Goal: Task Accomplishment & Management: Manage account settings

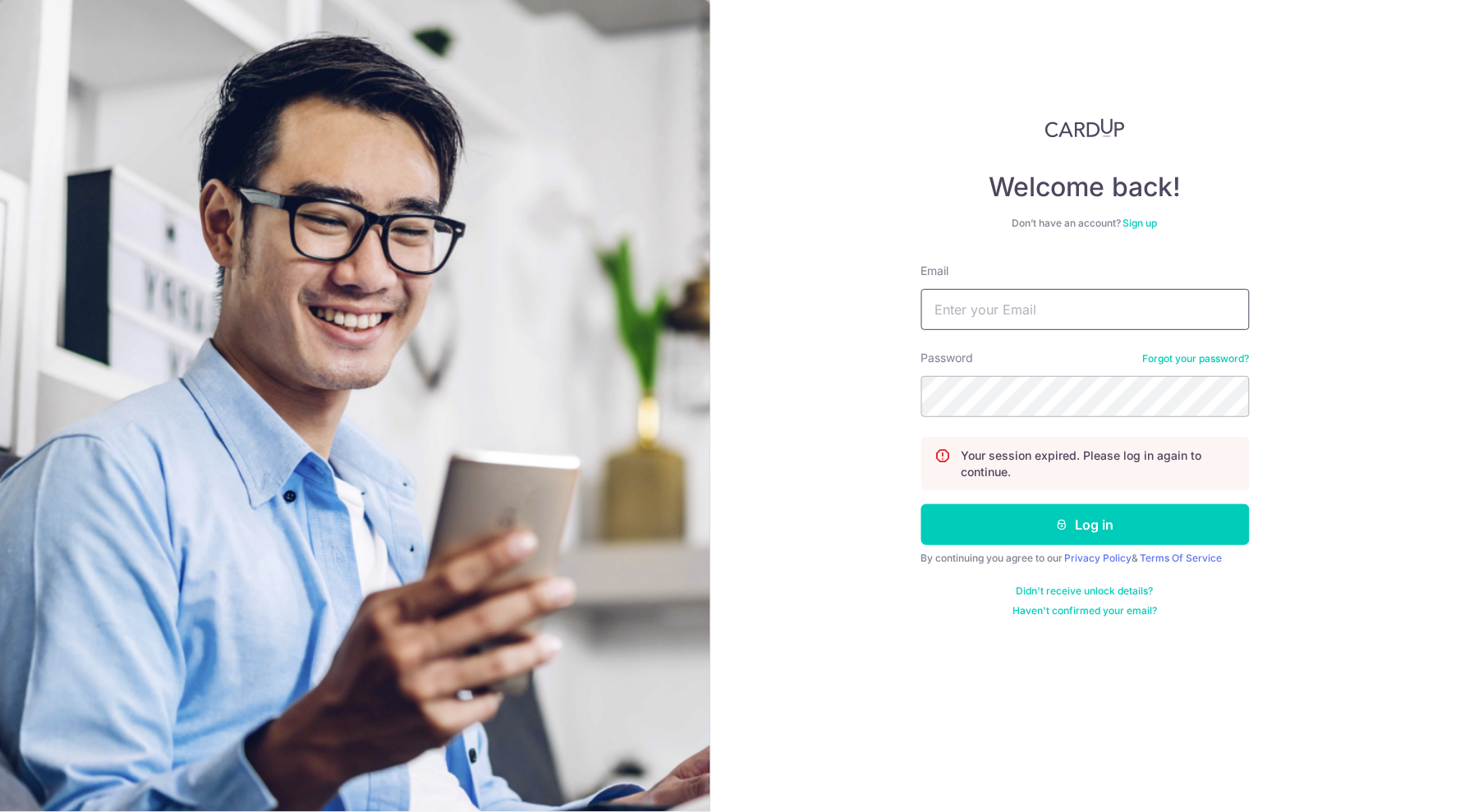
type input "lily.shq@live.com.sg"
click at [1086, 524] on button "Log in" at bounding box center [1086, 525] width 328 height 41
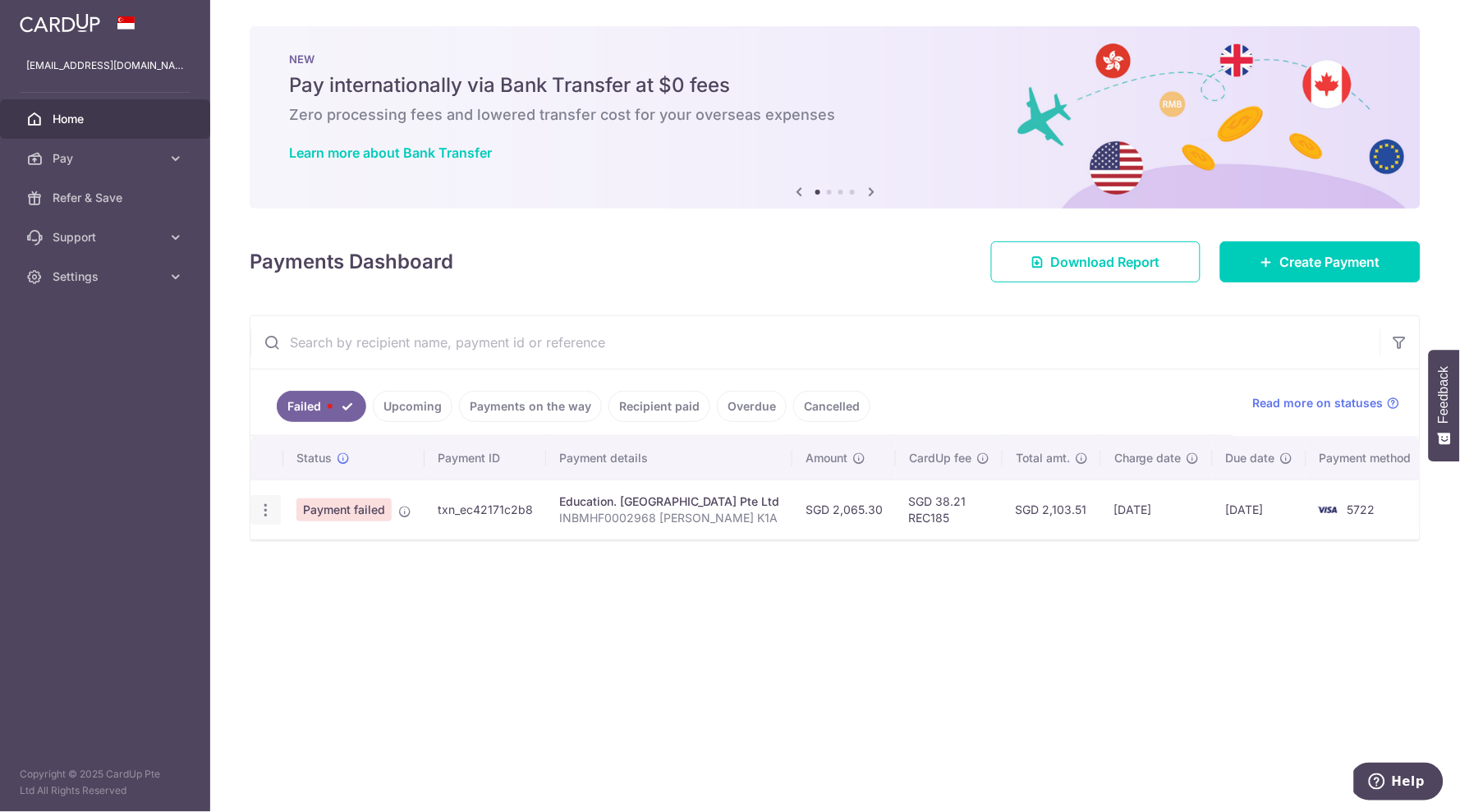
click at [269, 512] on icon "button" at bounding box center [265, 510] width 17 height 17
click at [294, 550] on link "Update payment" at bounding box center [337, 556] width 171 height 40
radio input "true"
type input "2,065.30"
type input "INBMHF0002968 [PERSON_NAME] K1A"
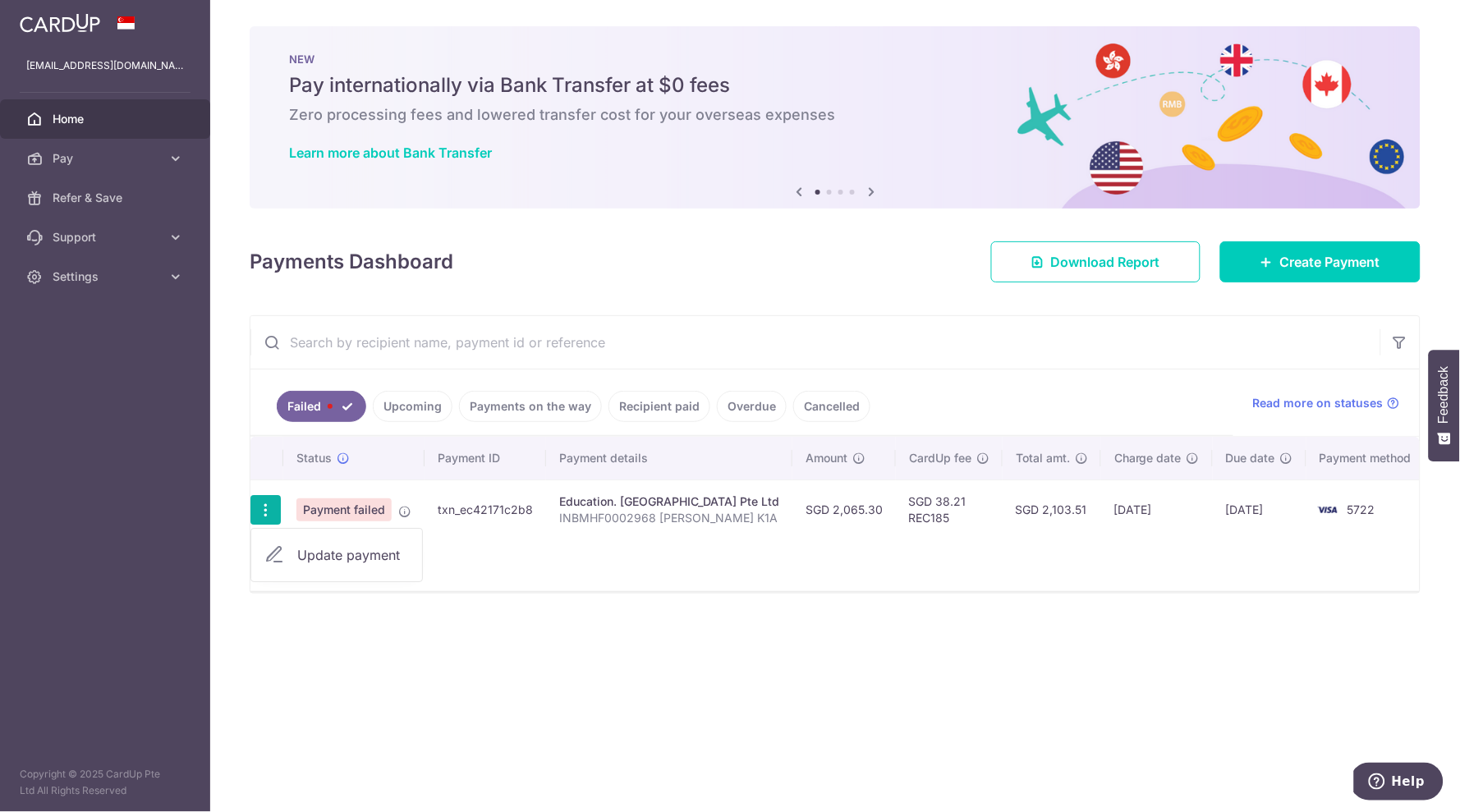
type input "REC185"
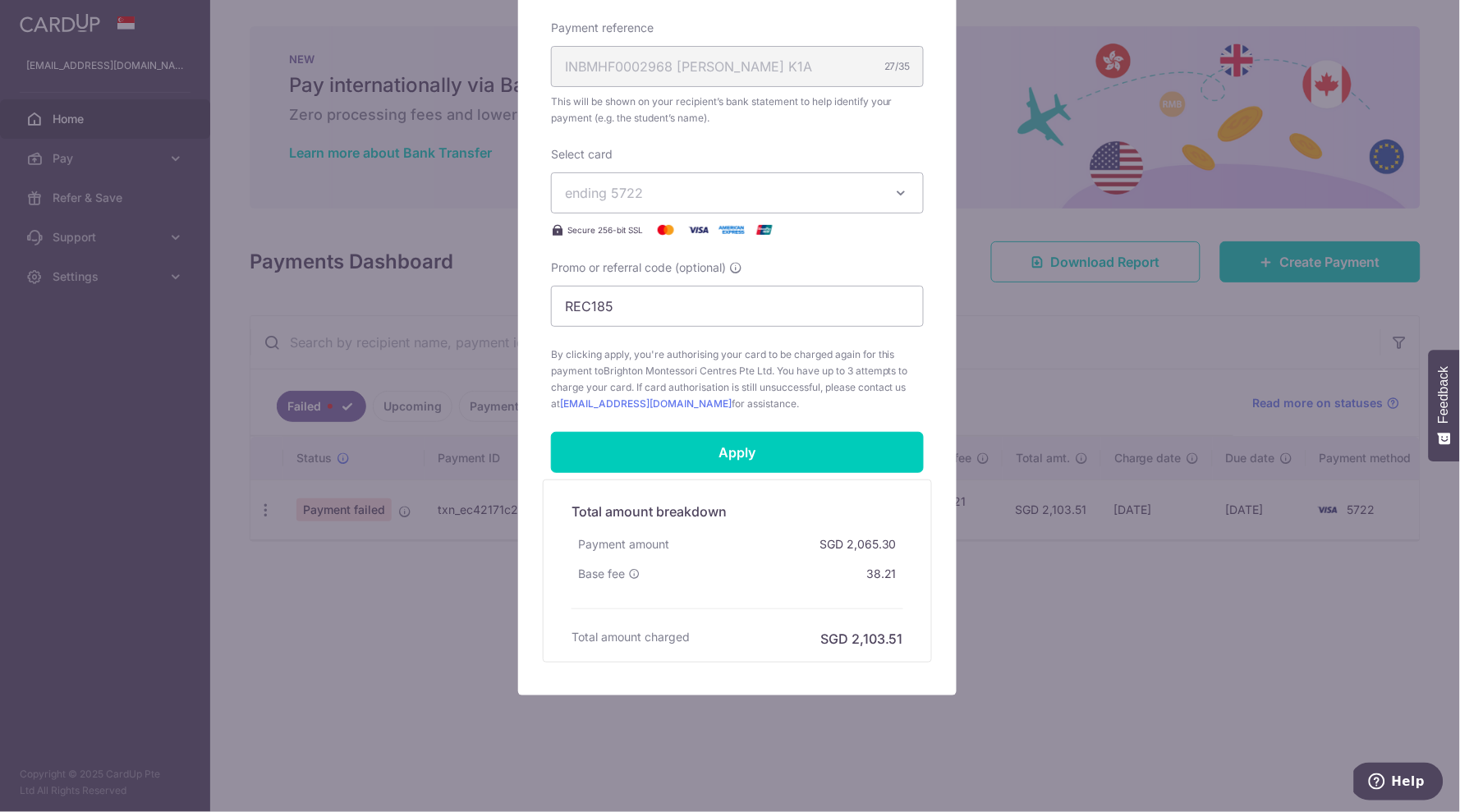
scroll to position [513, 0]
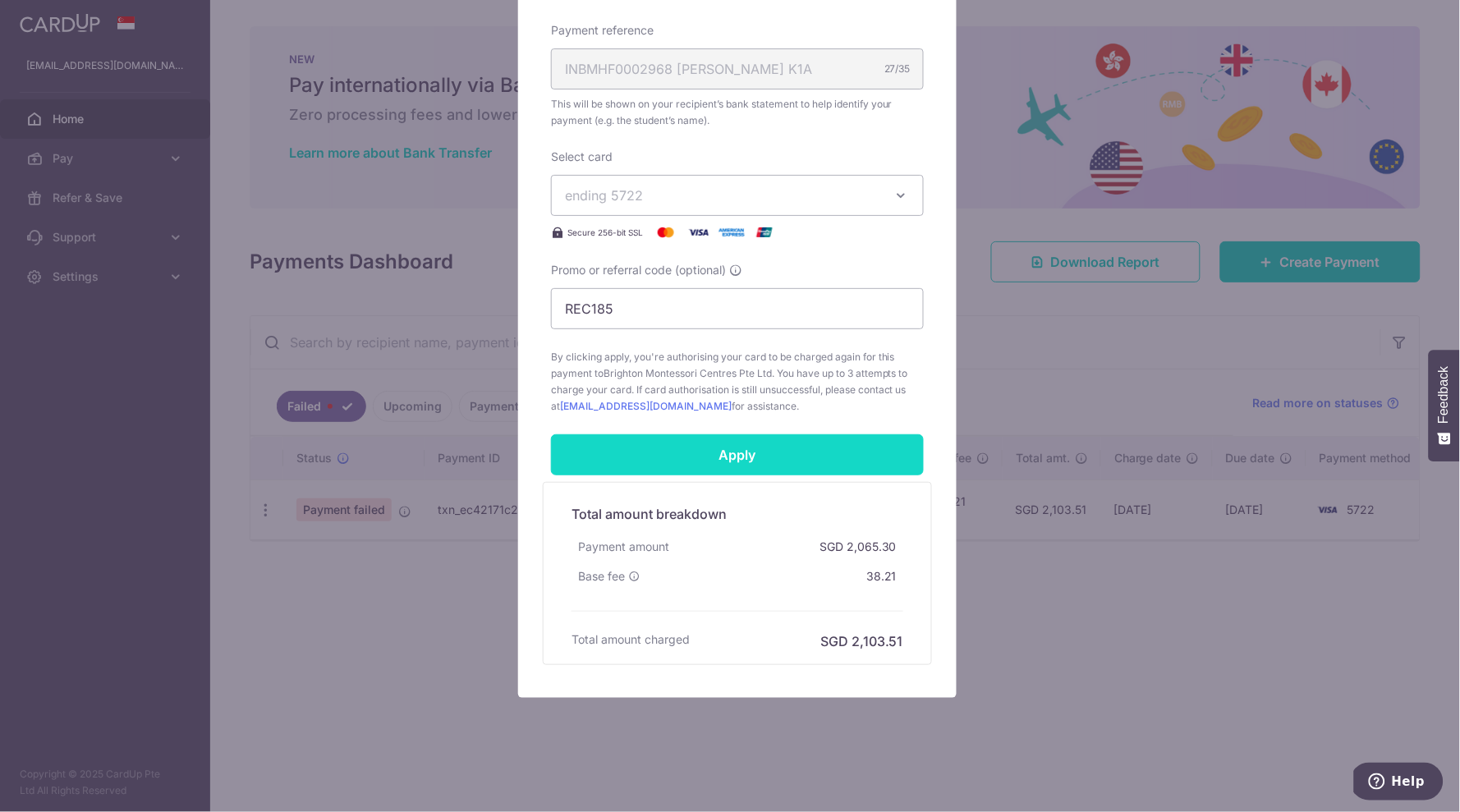
click at [782, 450] on input "Apply" at bounding box center [737, 455] width 372 height 41
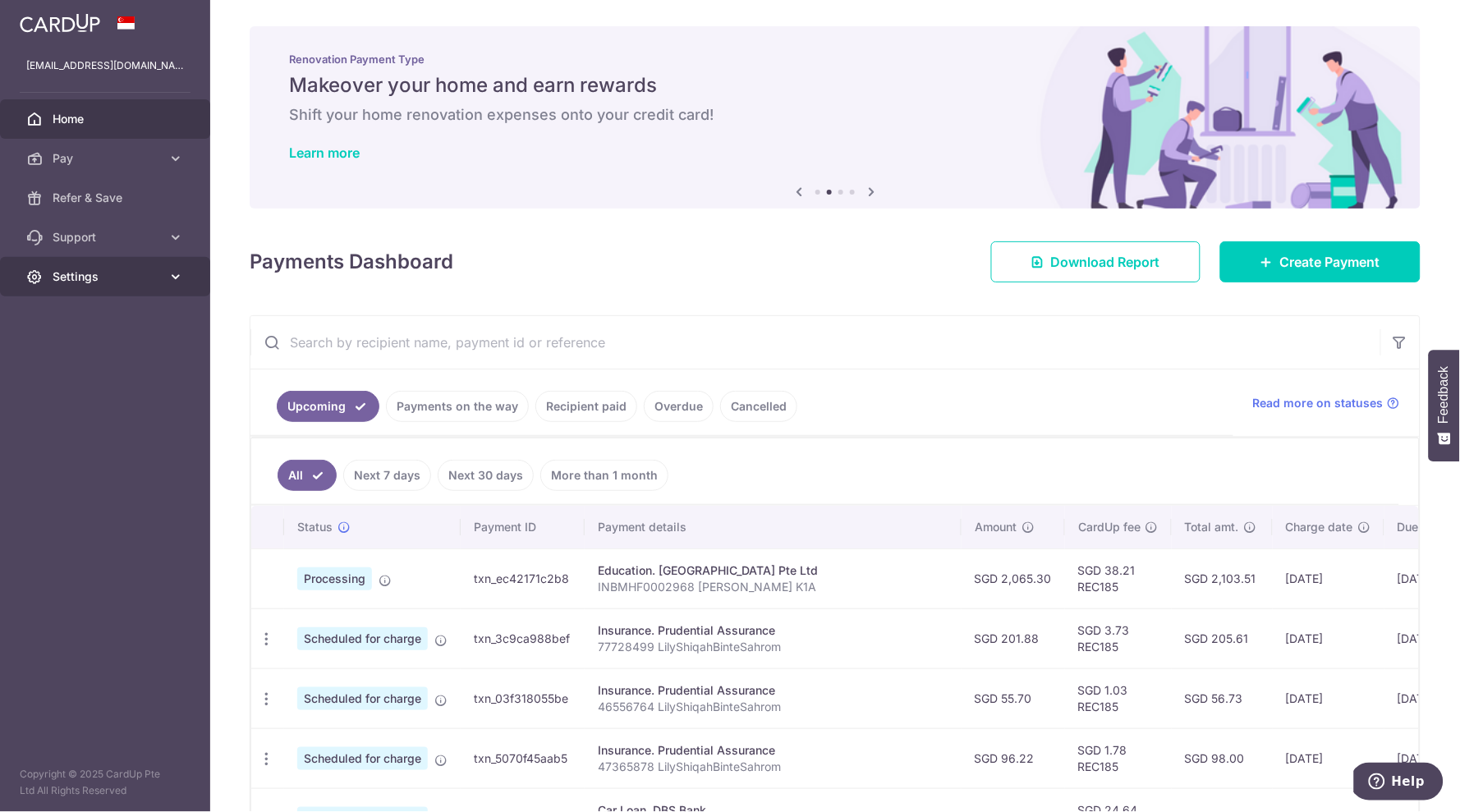
click at [168, 272] on icon at bounding box center [176, 277] width 17 height 17
click at [69, 367] on link "Logout" at bounding box center [105, 356] width 210 height 40
